Goal: Task Accomplishment & Management: Complete application form

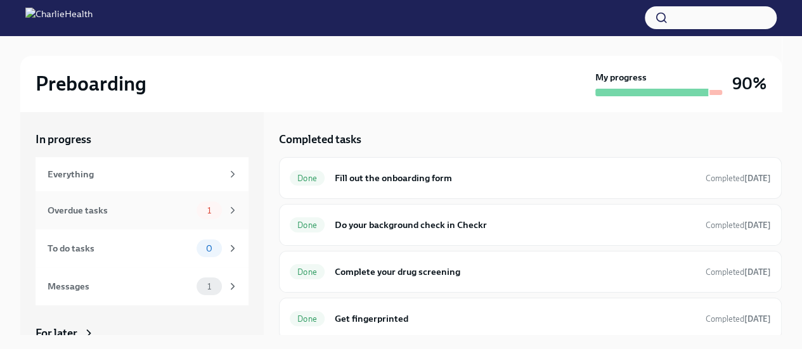
click at [219, 216] on div "1" at bounding box center [218, 211] width 42 height 18
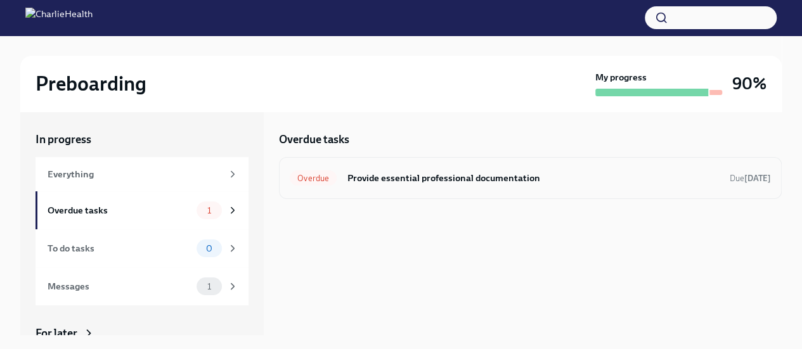
click at [413, 177] on h6 "Provide essential professional documentation" at bounding box center [533, 178] width 373 height 14
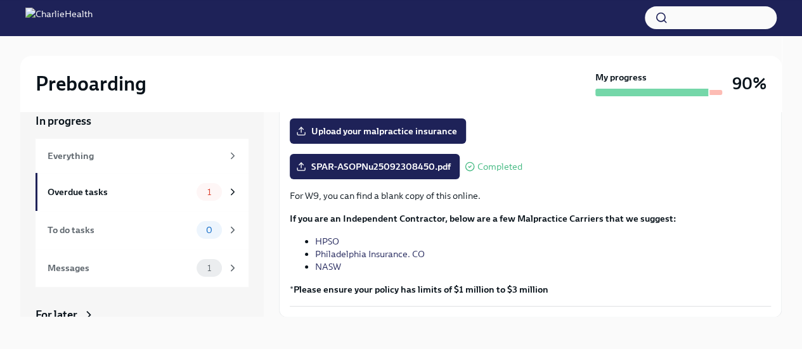
scroll to position [22, 0]
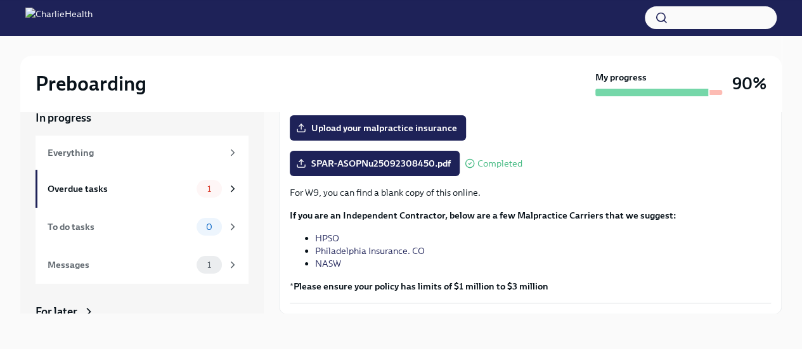
click at [328, 238] on link "HPSO" at bounding box center [327, 238] width 24 height 11
click at [370, 252] on link "Philadelphia Insurance. CO" at bounding box center [370, 250] width 110 height 11
click at [391, 124] on span "Upload your malpractice insurance" at bounding box center [378, 128] width 159 height 13
click at [0, 0] on input "Upload your malpractice insurance" at bounding box center [0, 0] width 0 height 0
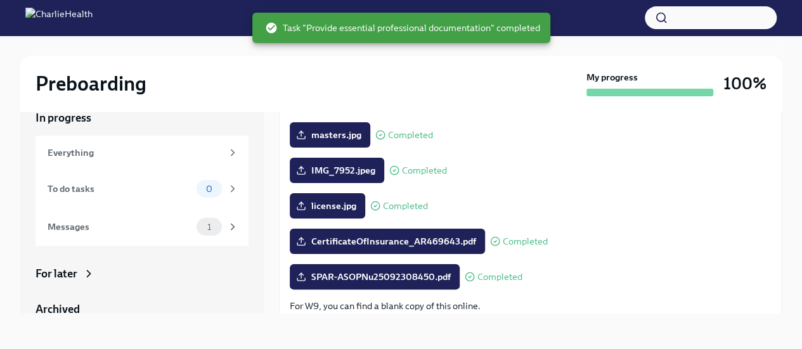
scroll to position [182, 0]
